Goal: Information Seeking & Learning: Learn about a topic

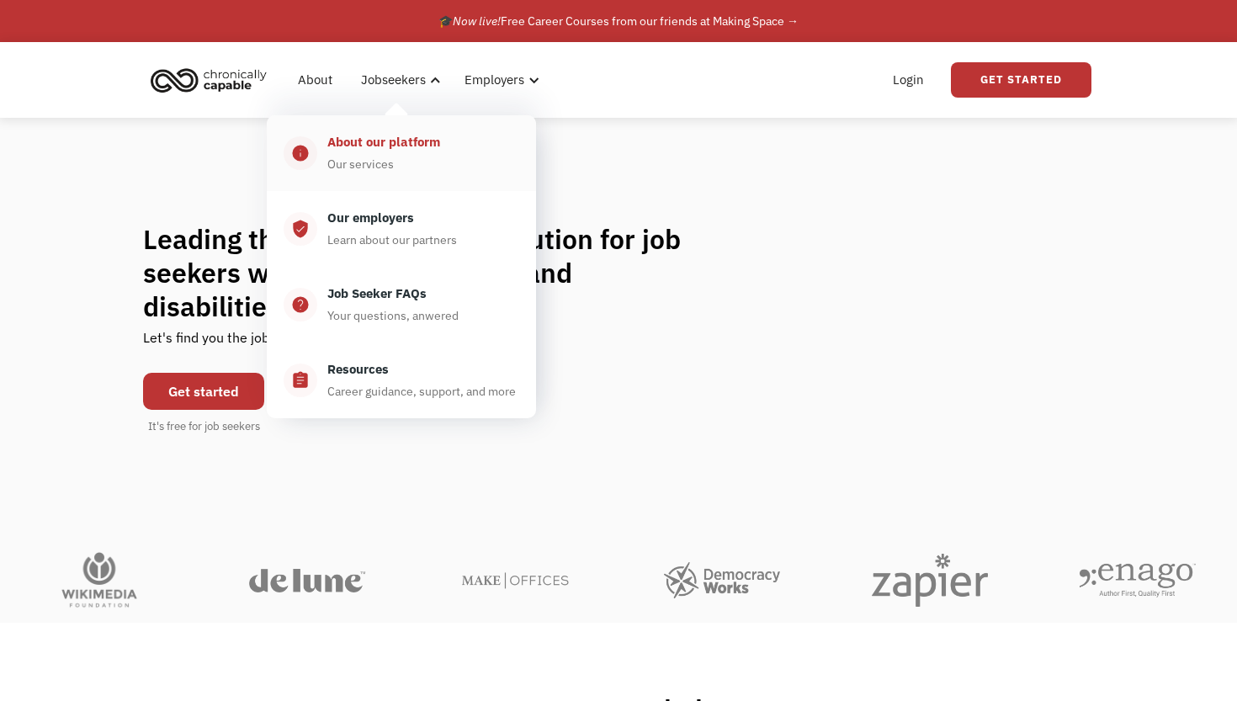
click at [407, 144] on div "About our platform" at bounding box center [383, 142] width 113 height 20
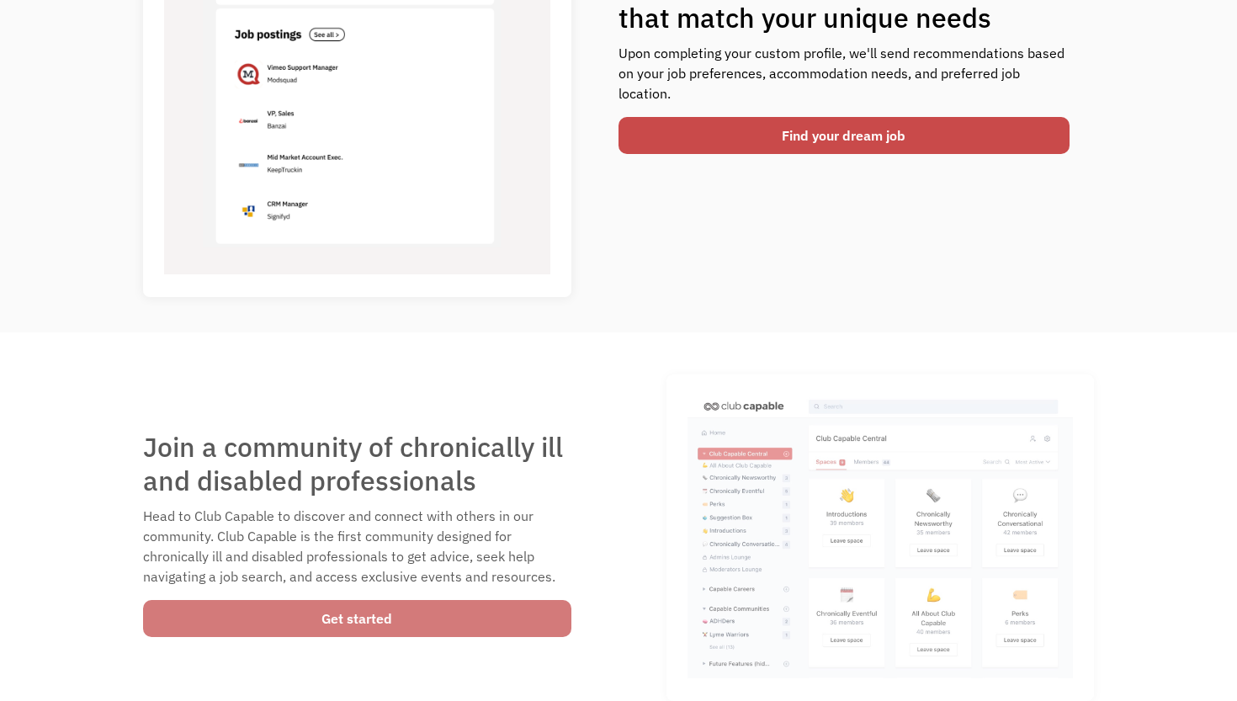
scroll to position [807, 0]
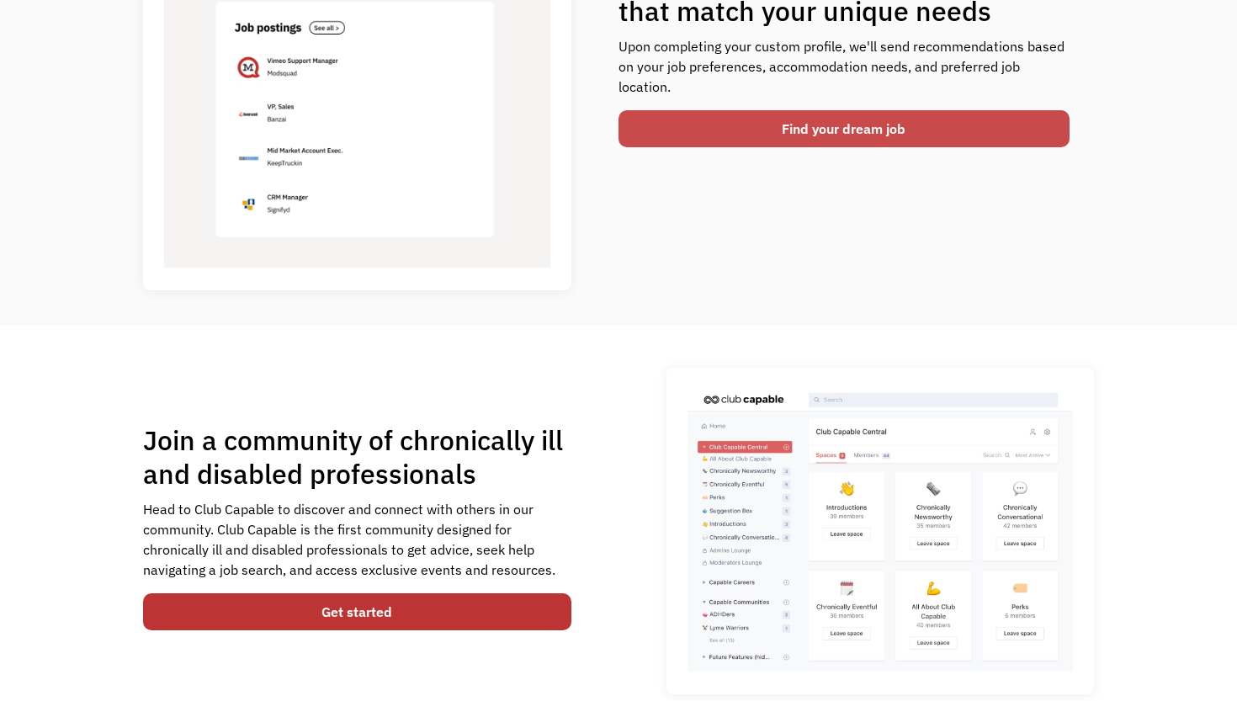
click at [778, 132] on link "Find your dream job" at bounding box center [844, 128] width 451 height 37
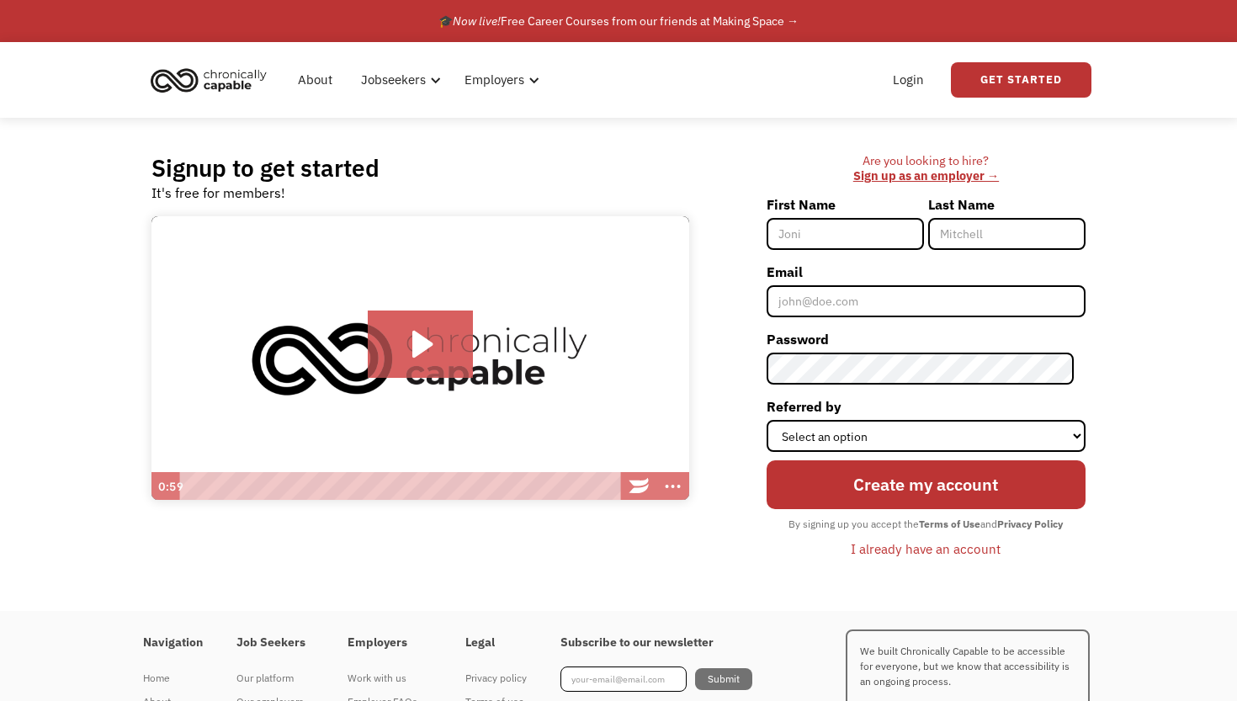
click at [582, 290] on img at bounding box center [420, 358] width 538 height 284
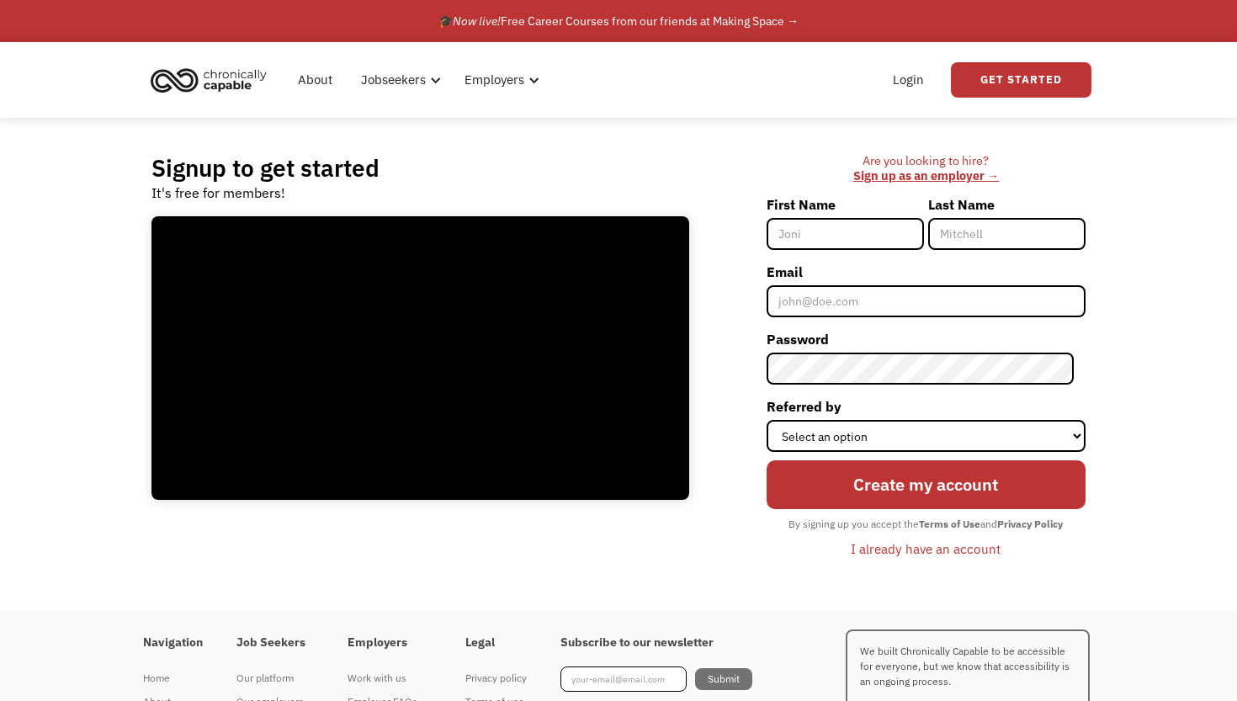
click at [784, 20] on div "🎓 Now live! Free Career Courses from our friends at Making Space →" at bounding box center [619, 21] width 360 height 20
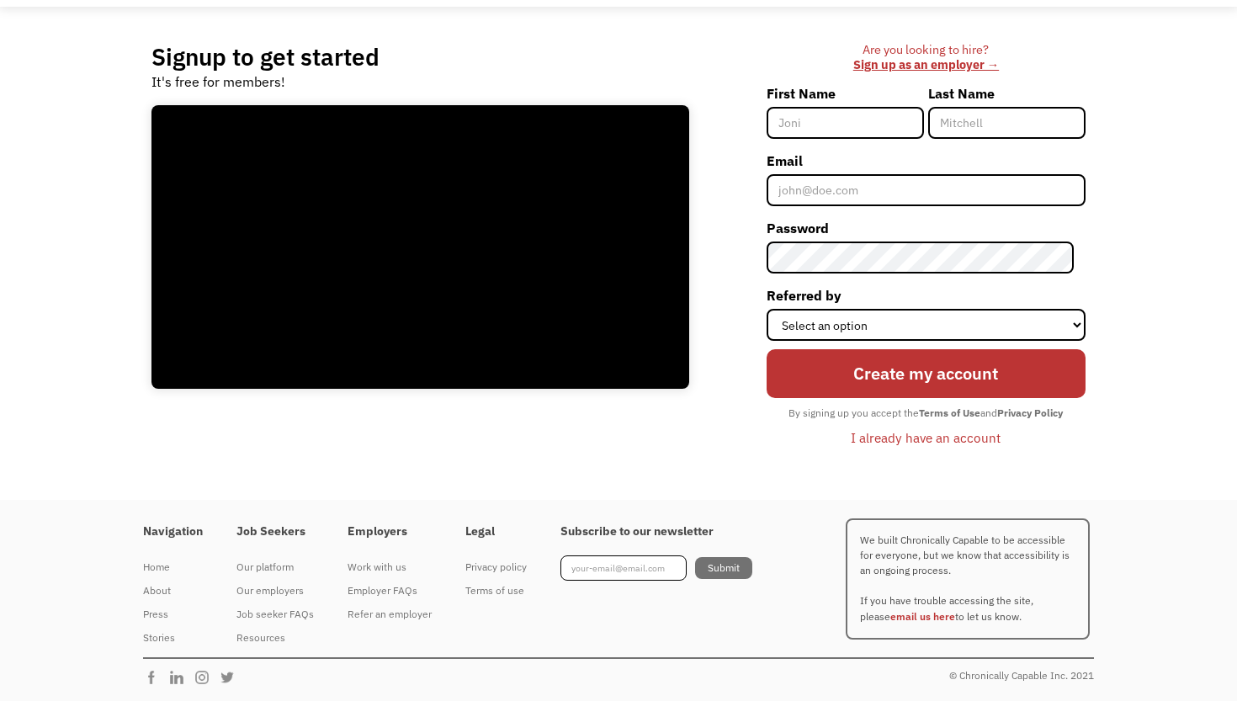
scroll to position [109, 0]
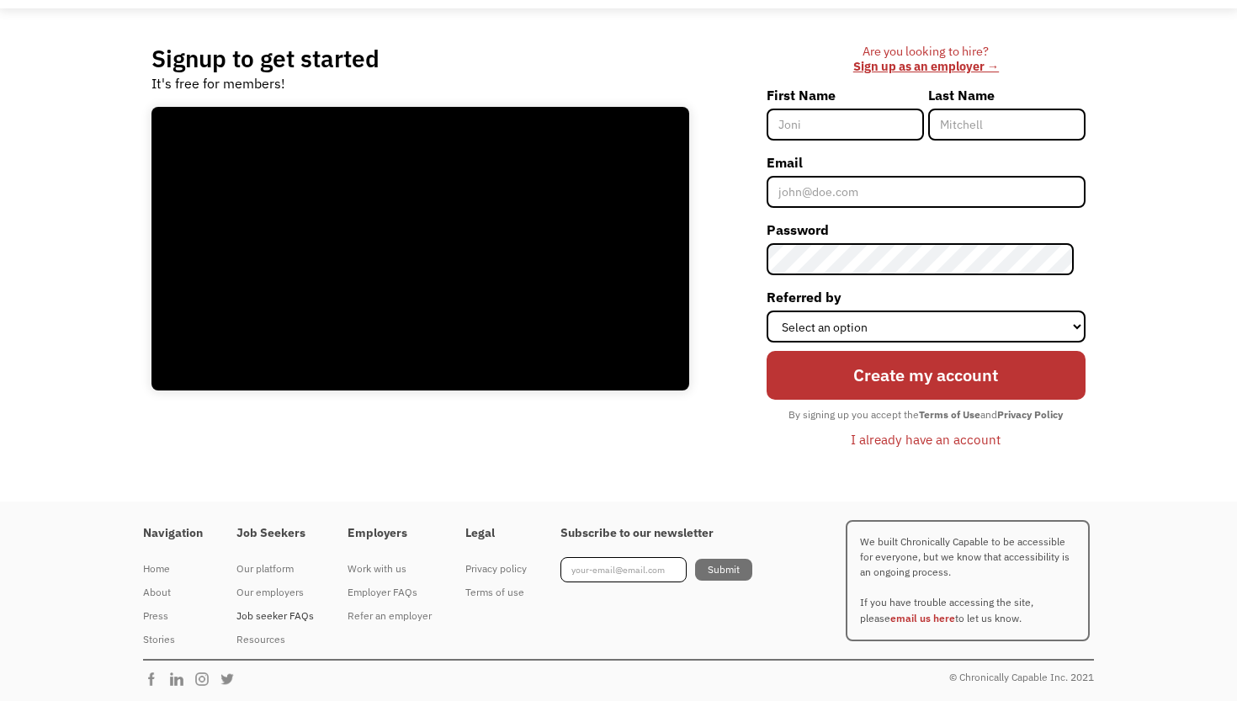
click at [307, 616] on div "Job seeker FAQs" at bounding box center [275, 616] width 77 height 20
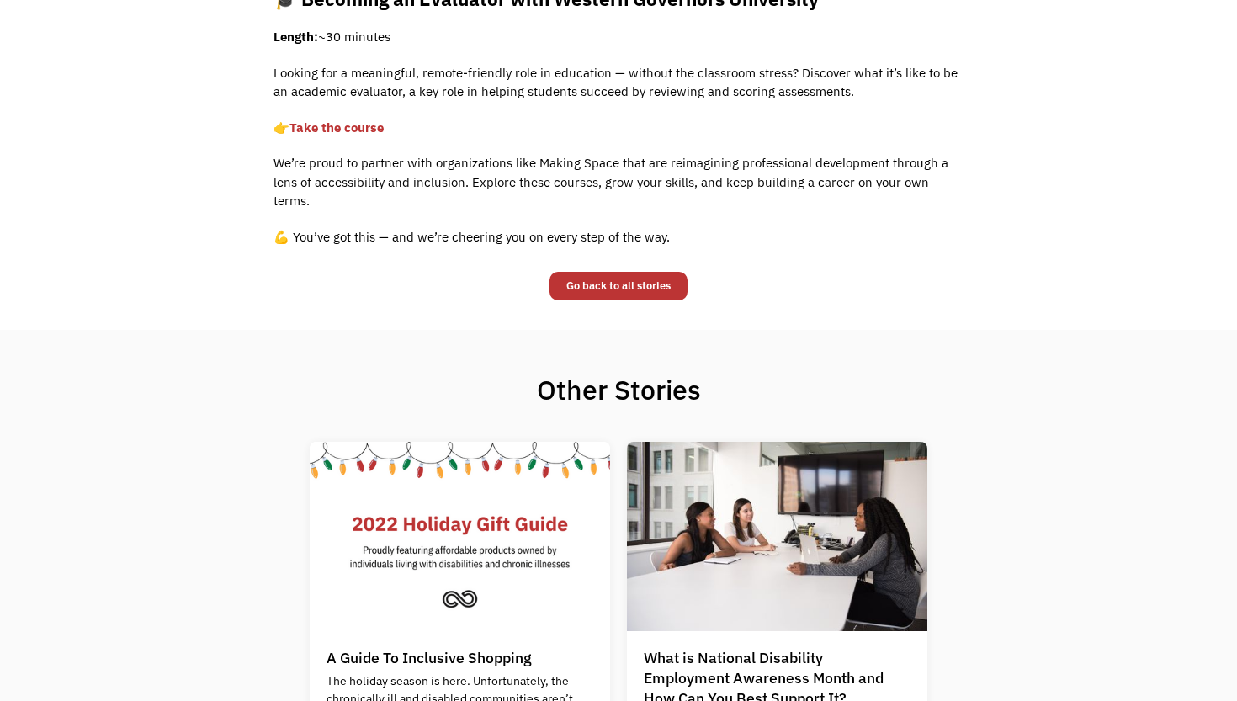
scroll to position [1149, 0]
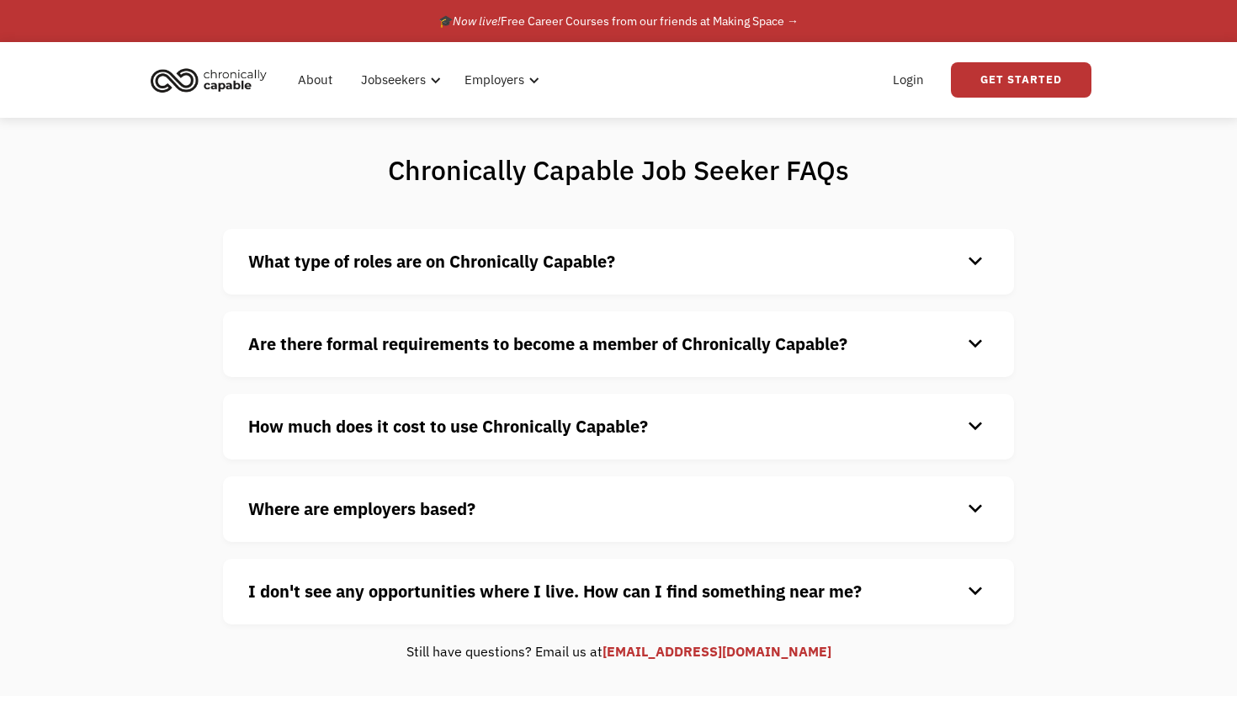
click at [340, 266] on strong "What type of roles are on Chronically Capable?" at bounding box center [431, 261] width 367 height 23
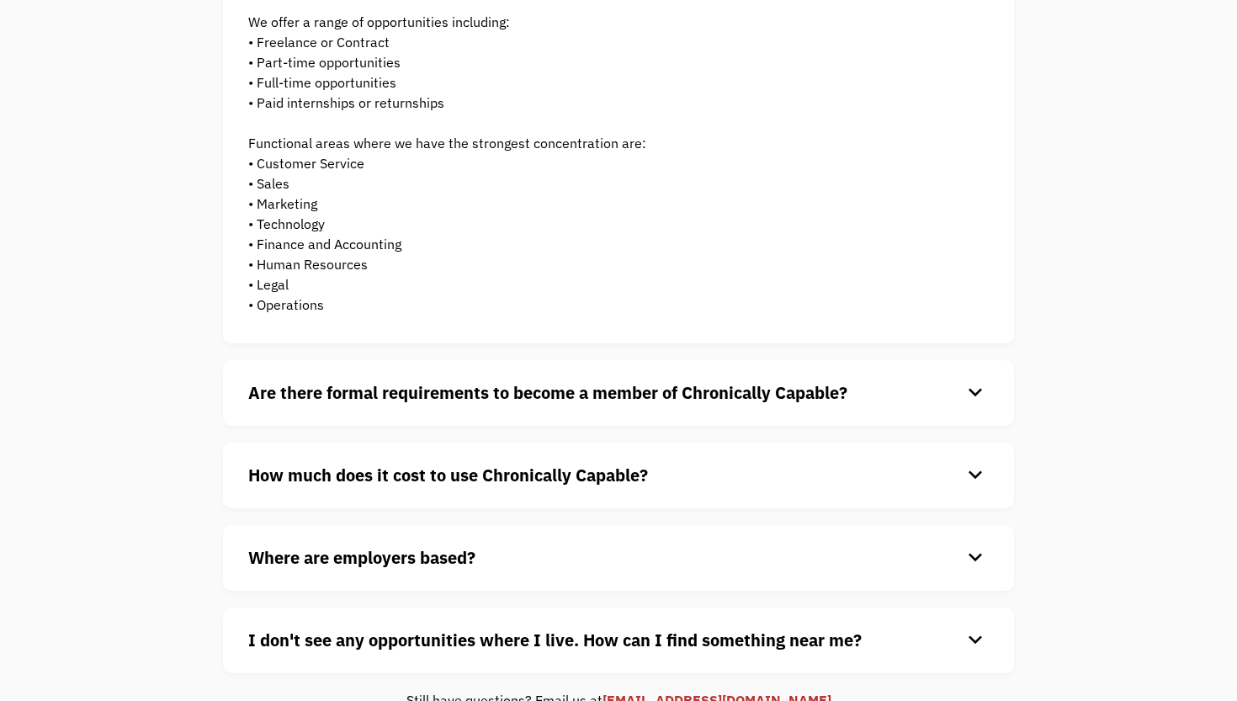
scroll to position [273, 0]
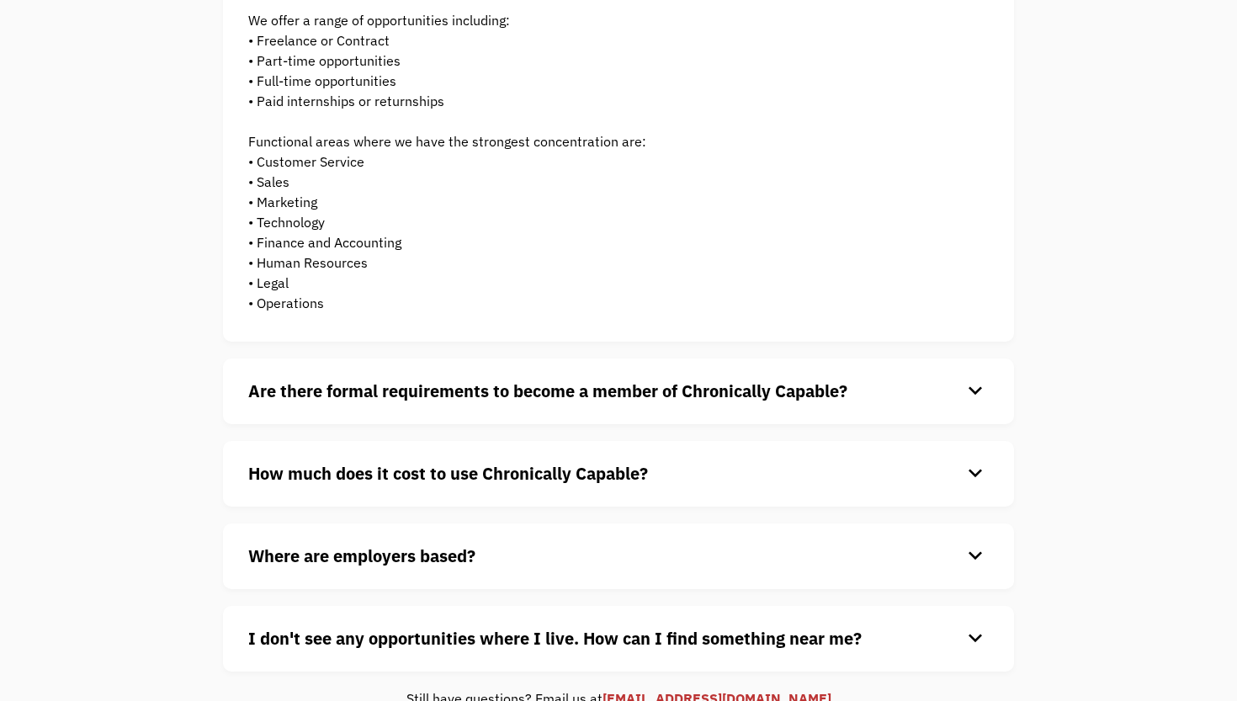
click at [246, 388] on div "Are there formal requirements to become a member of Chronically Capable? keyboa…" at bounding box center [618, 392] width 791 height 66
click at [266, 389] on strong "Are there formal requirements to become a member of Chronically Capable?" at bounding box center [547, 391] width 599 height 23
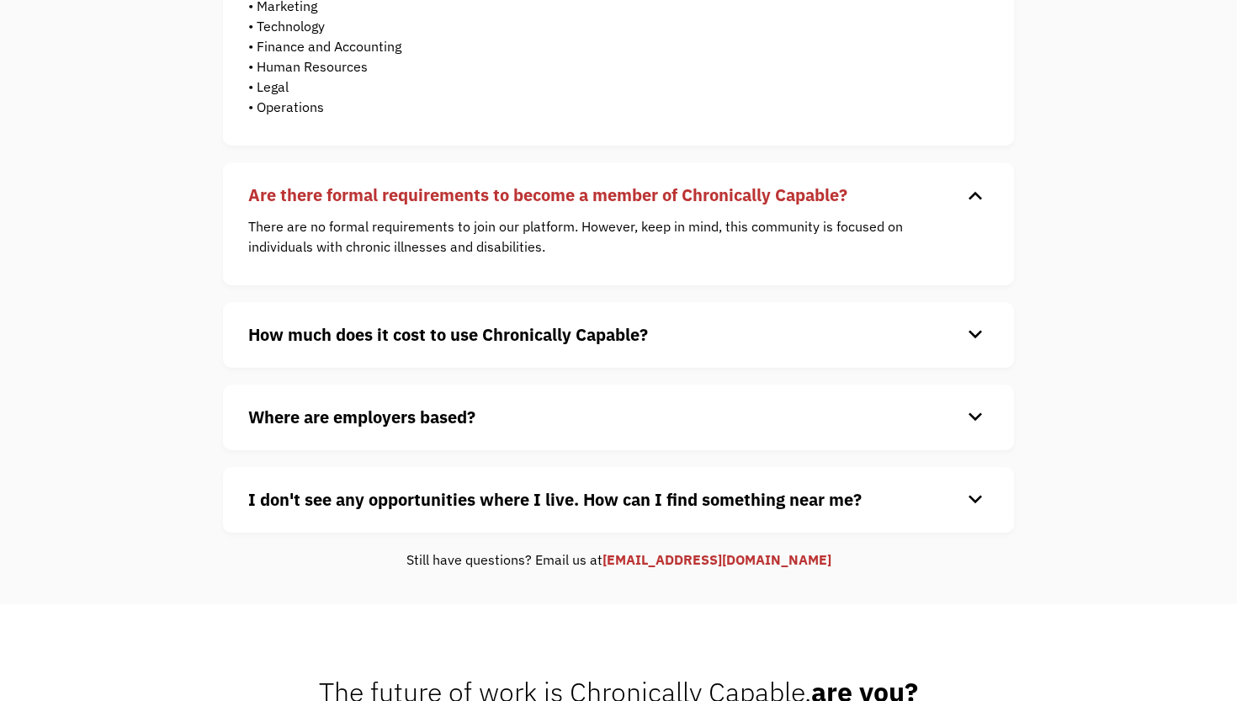
scroll to position [471, 0]
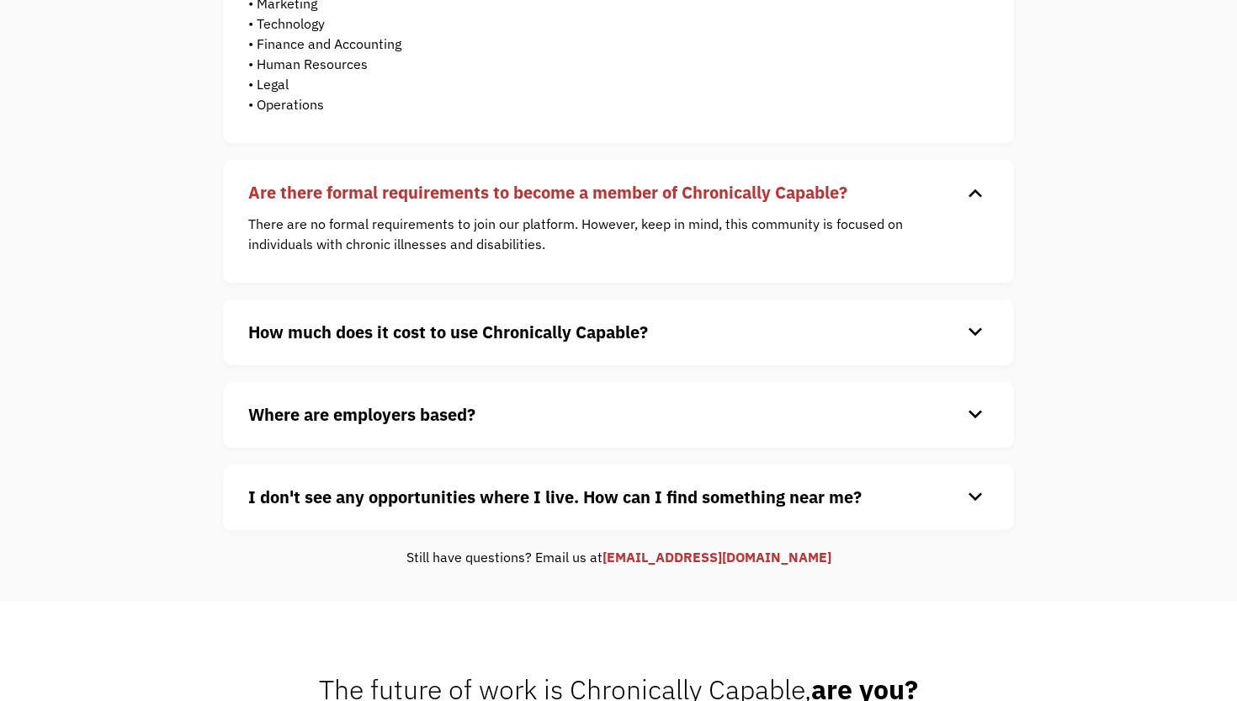
click at [268, 338] on strong "How much does it cost to use Chronically Capable?" at bounding box center [448, 332] width 400 height 23
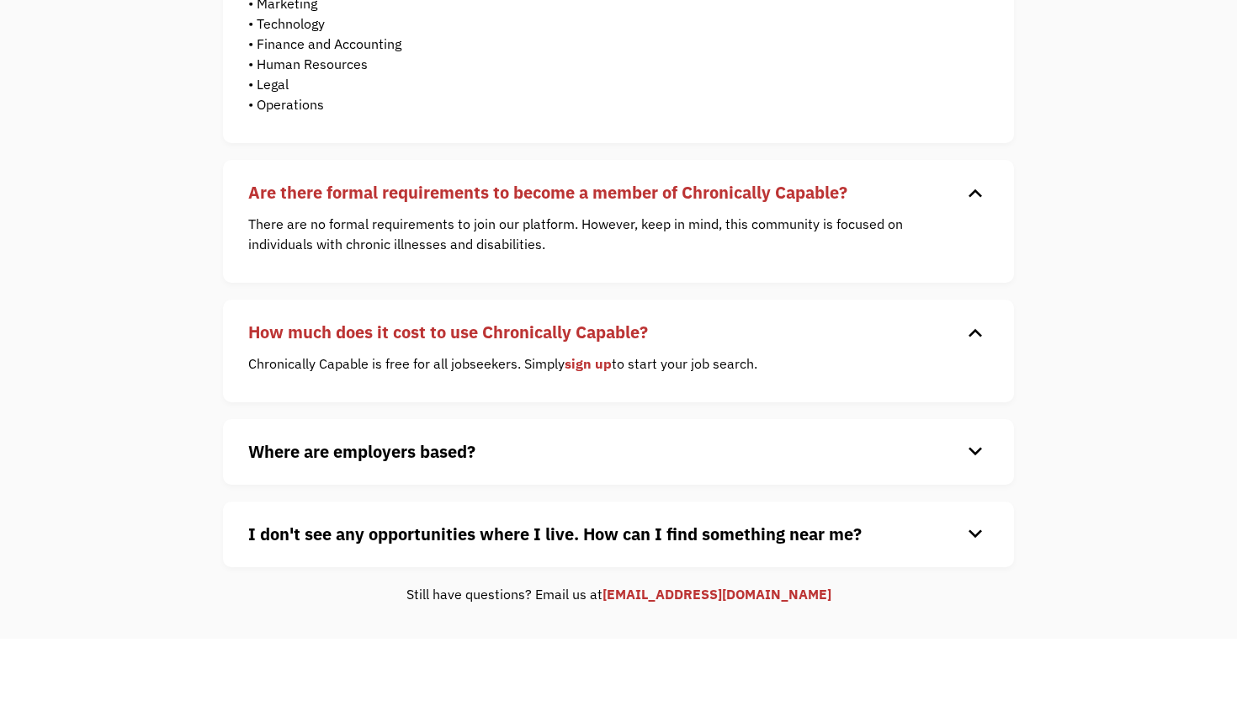
click at [273, 447] on strong "Where are employers based?" at bounding box center [361, 451] width 227 height 23
